Goal: Task Accomplishment & Management: Use online tool/utility

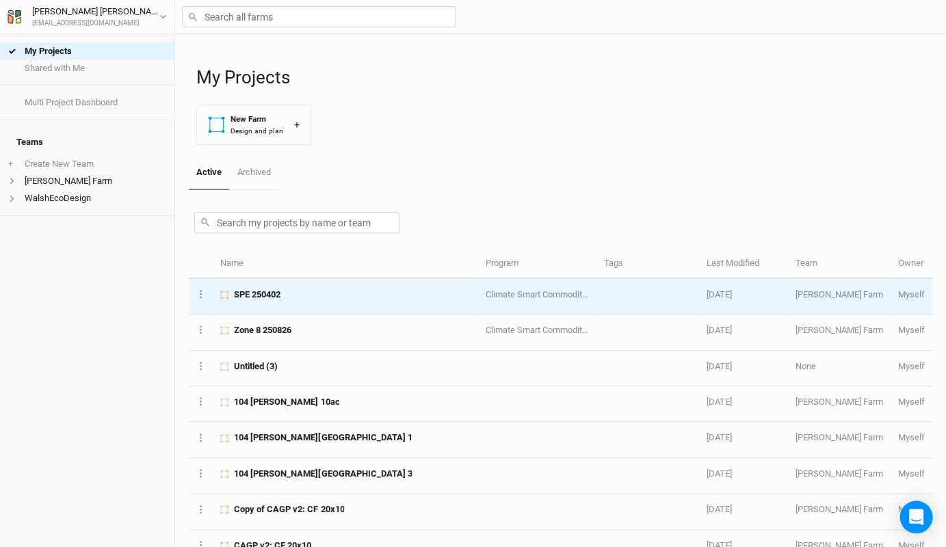
click at [286, 301] on td "SPE 250402" at bounding box center [345, 297] width 265 height 36
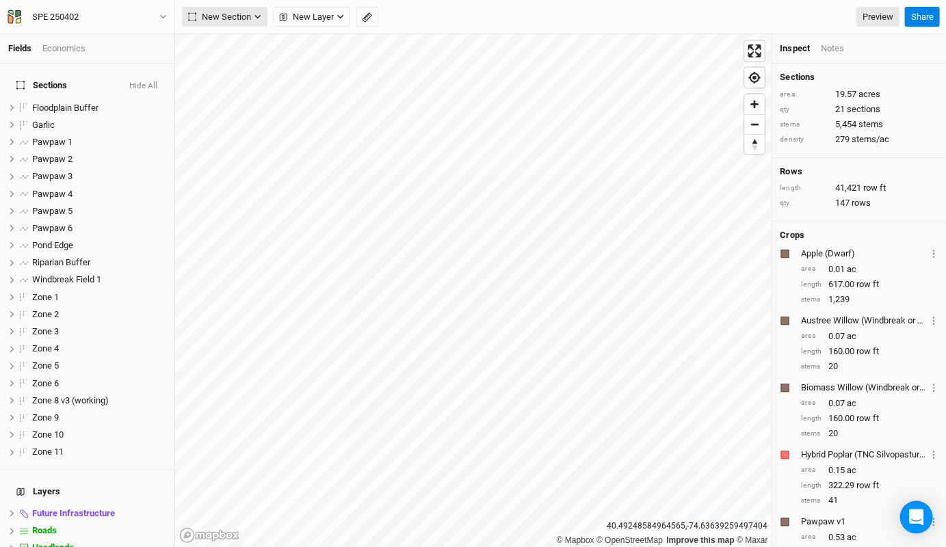
click at [235, 10] on button "New Section" at bounding box center [225, 17] width 86 height 21
click at [232, 49] on button "Grid" at bounding box center [237, 44] width 108 height 21
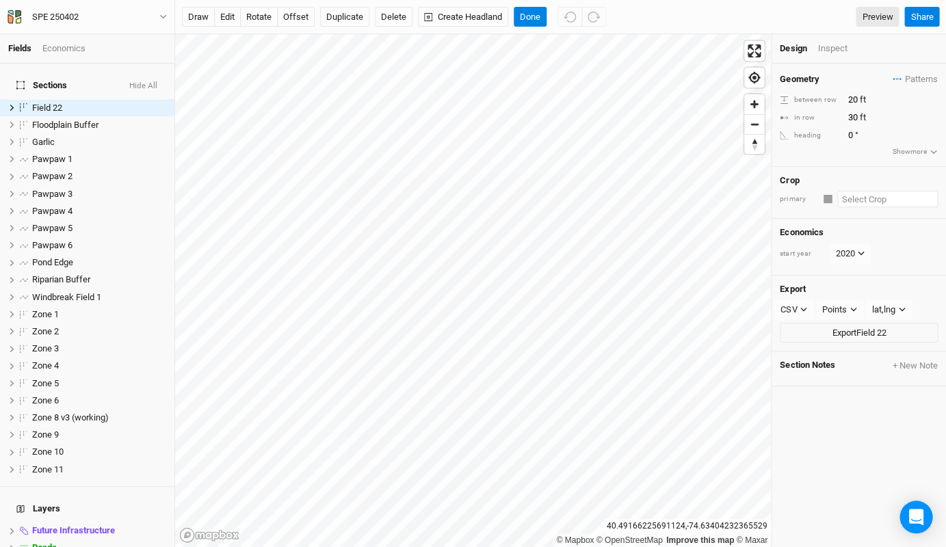
click at [879, 196] on input "text" at bounding box center [887, 199] width 101 height 16
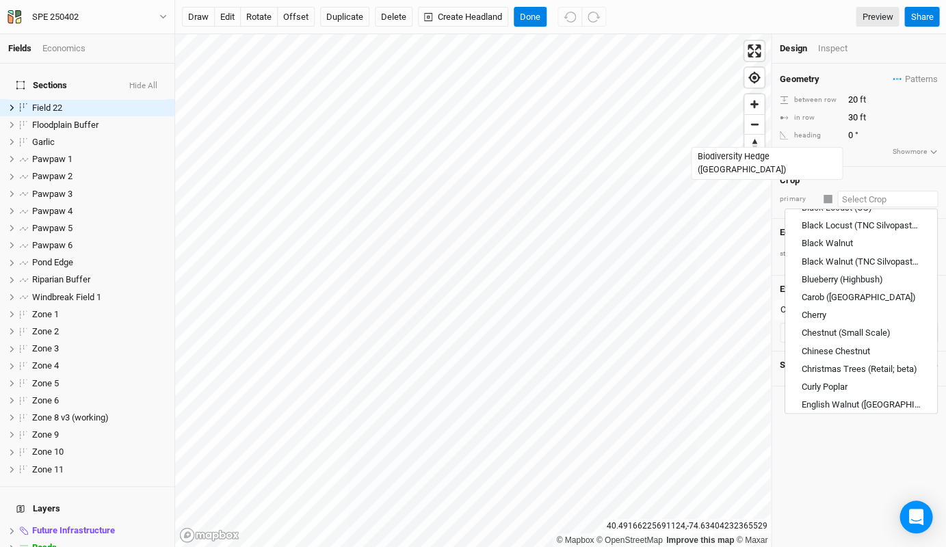
scroll to position [571, 0]
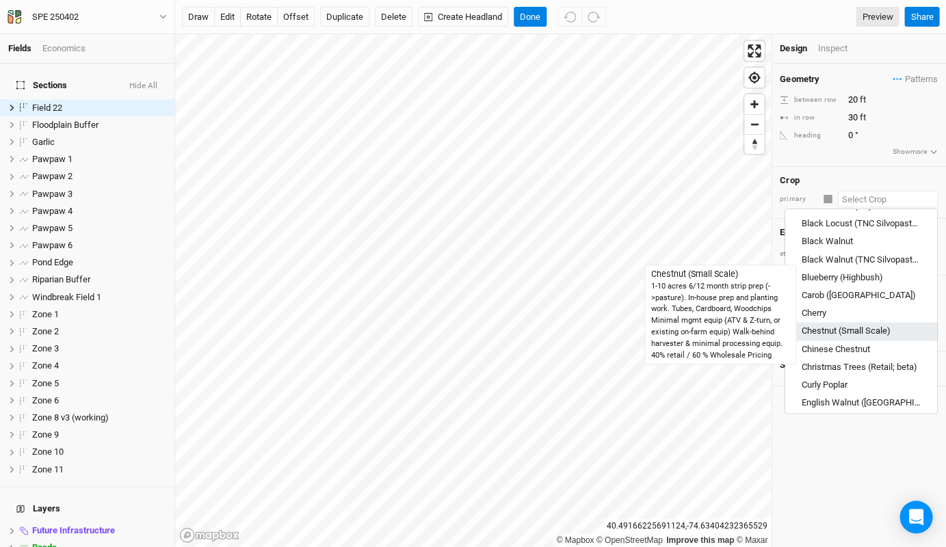
click at [864, 326] on div "Chestnut (Small Scale)" at bounding box center [846, 332] width 89 height 12
type input "Chestnut (Small Scale)"
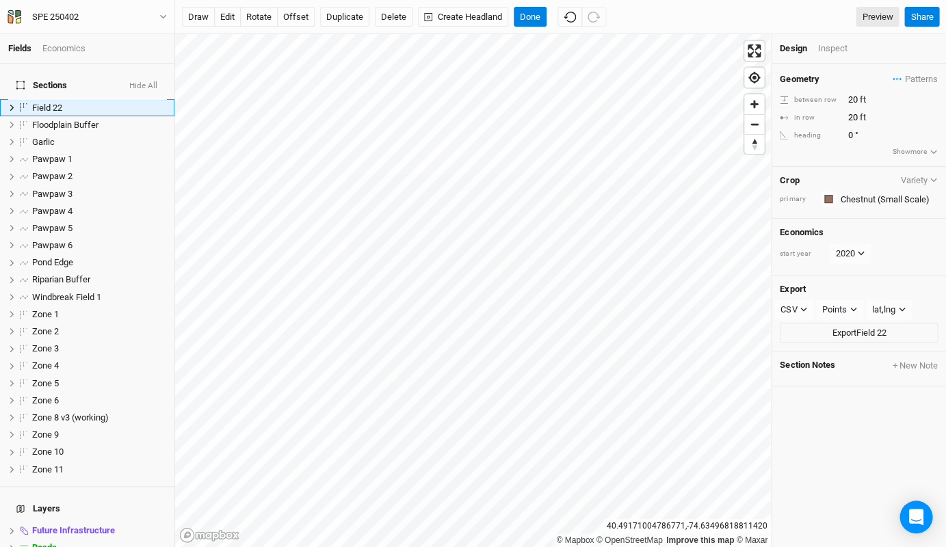
type input "20"
click at [264, 22] on button "rotate" at bounding box center [259, 17] width 38 height 21
type input "62.4"
click at [833, 46] on div "Inspect" at bounding box center [841, 48] width 49 height 12
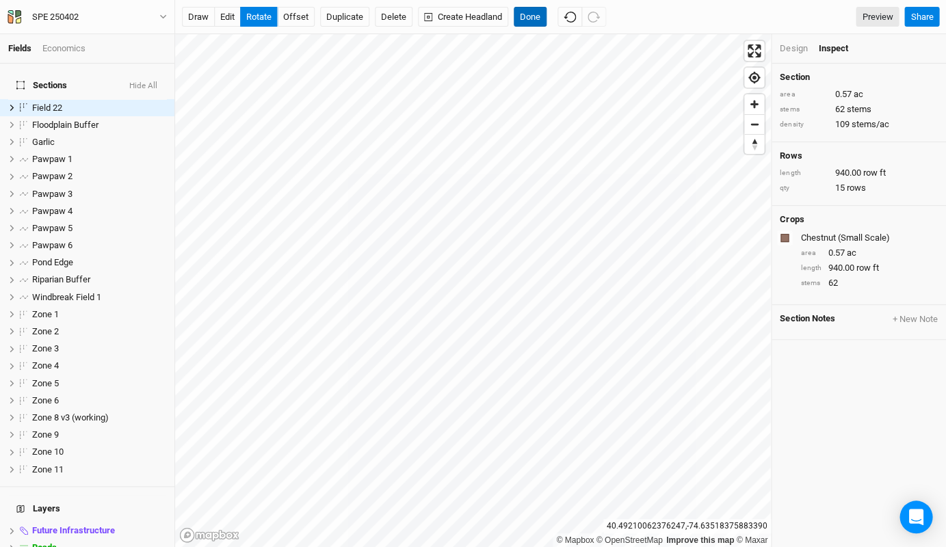
click at [527, 22] on button "Done" at bounding box center [530, 17] width 33 height 21
click at [262, 16] on button "rotate" at bounding box center [259, 17] width 38 height 21
click at [526, 18] on button "Done" at bounding box center [530, 17] width 33 height 21
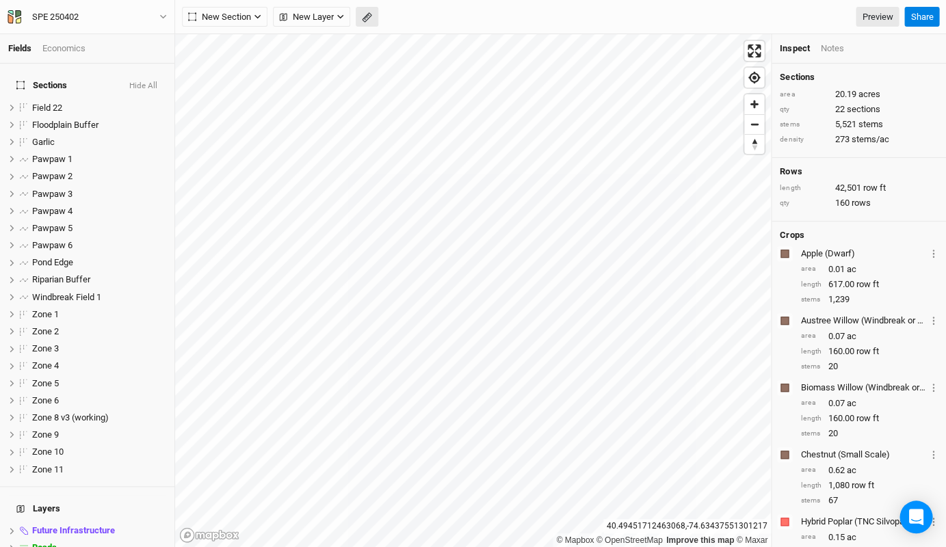
click at [362, 21] on icon "button" at bounding box center [367, 17] width 10 height 10
